Goal: Transaction & Acquisition: Purchase product/service

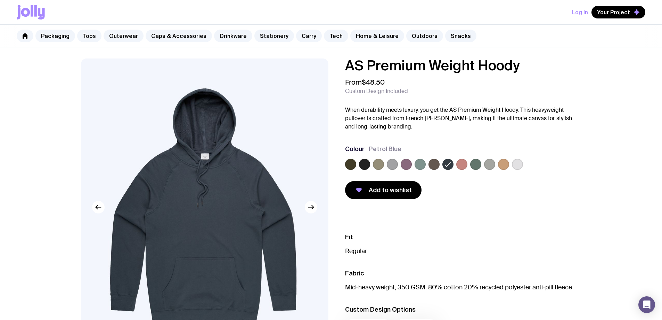
click at [273, 3] on div "Log In Your Project" at bounding box center [331, 12] width 629 height 24
click at [523, 14] on div "Log In Your Project" at bounding box center [331, 12] width 629 height 24
click at [427, 36] on link "Outdoors" at bounding box center [425, 36] width 37 height 13
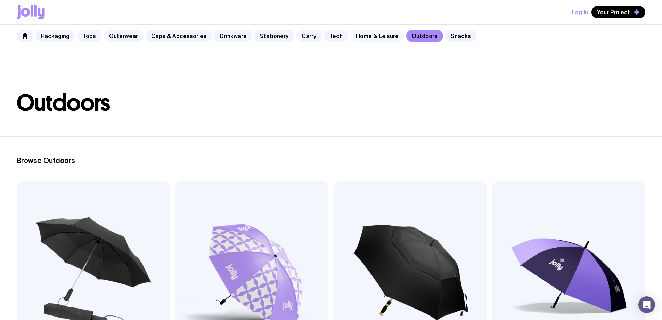
click at [397, 38] on link "Home & Leisure" at bounding box center [378, 36] width 54 height 13
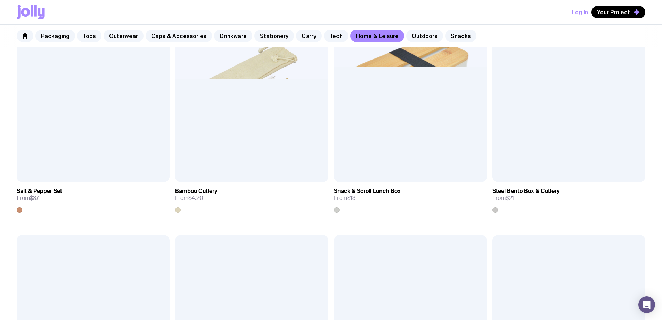
scroll to position [835, 0]
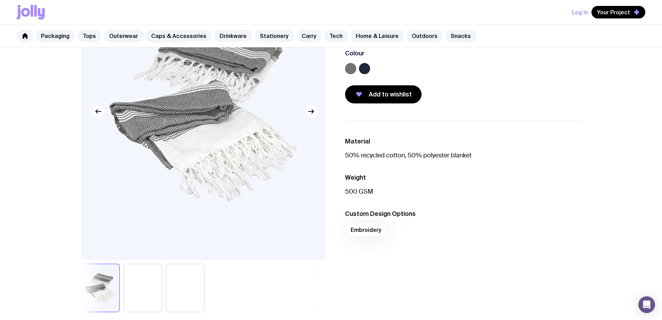
scroll to position [139, 0]
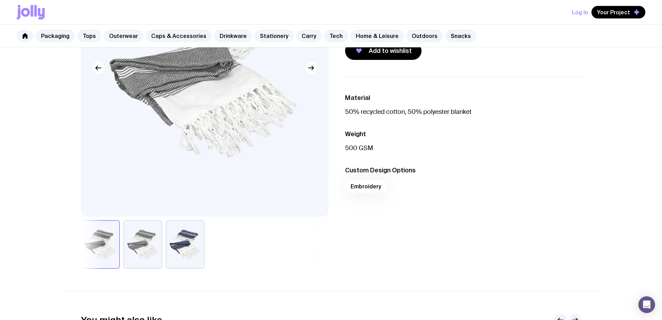
click at [162, 240] on button "button" at bounding box center [142, 244] width 39 height 49
drag, startPoint x: 191, startPoint y: 273, endPoint x: 193, endPoint y: 259, distance: 14.5
click at [191, 268] on button "button" at bounding box center [185, 244] width 39 height 49
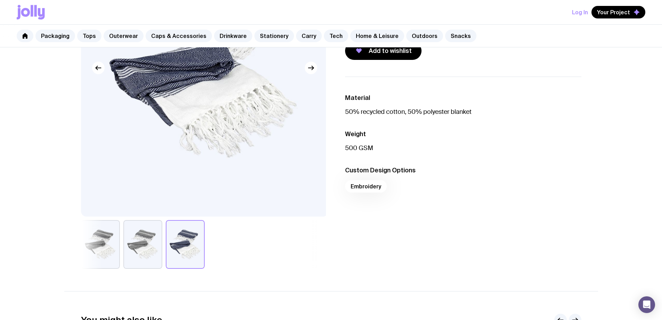
drag, startPoint x: 150, startPoint y: 250, endPoint x: 139, endPoint y: 250, distance: 10.8
click at [148, 250] on button "button" at bounding box center [142, 244] width 39 height 49
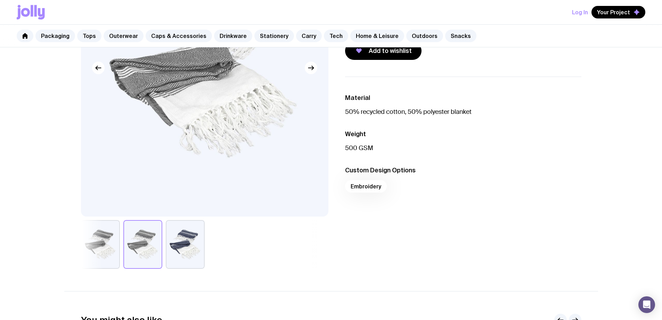
click at [104, 251] on button "button" at bounding box center [100, 244] width 39 height 49
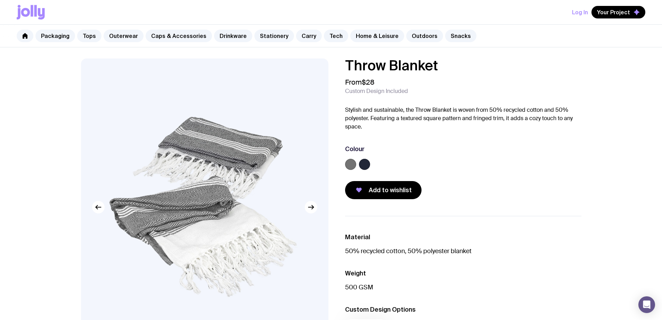
click at [263, 234] on img at bounding box center [203, 206] width 245 height 297
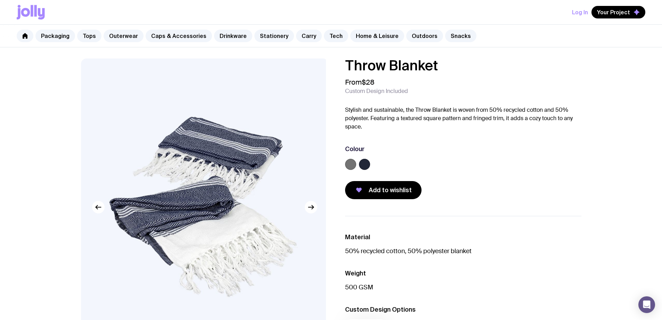
click at [354, 170] on label at bounding box center [350, 164] width 11 height 11
click at [0, 0] on input "radio" at bounding box center [0, 0] width 0 height 0
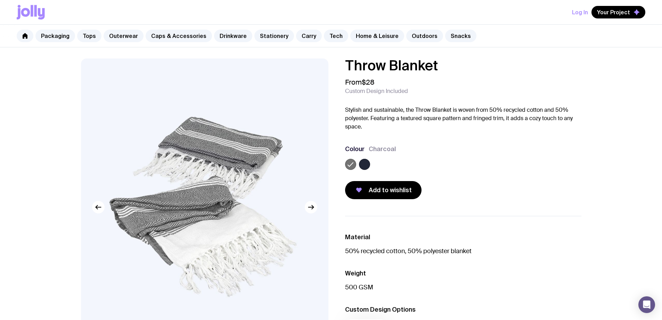
click at [243, 196] on img at bounding box center [203, 206] width 245 height 297
